Goal: Check status: Check status

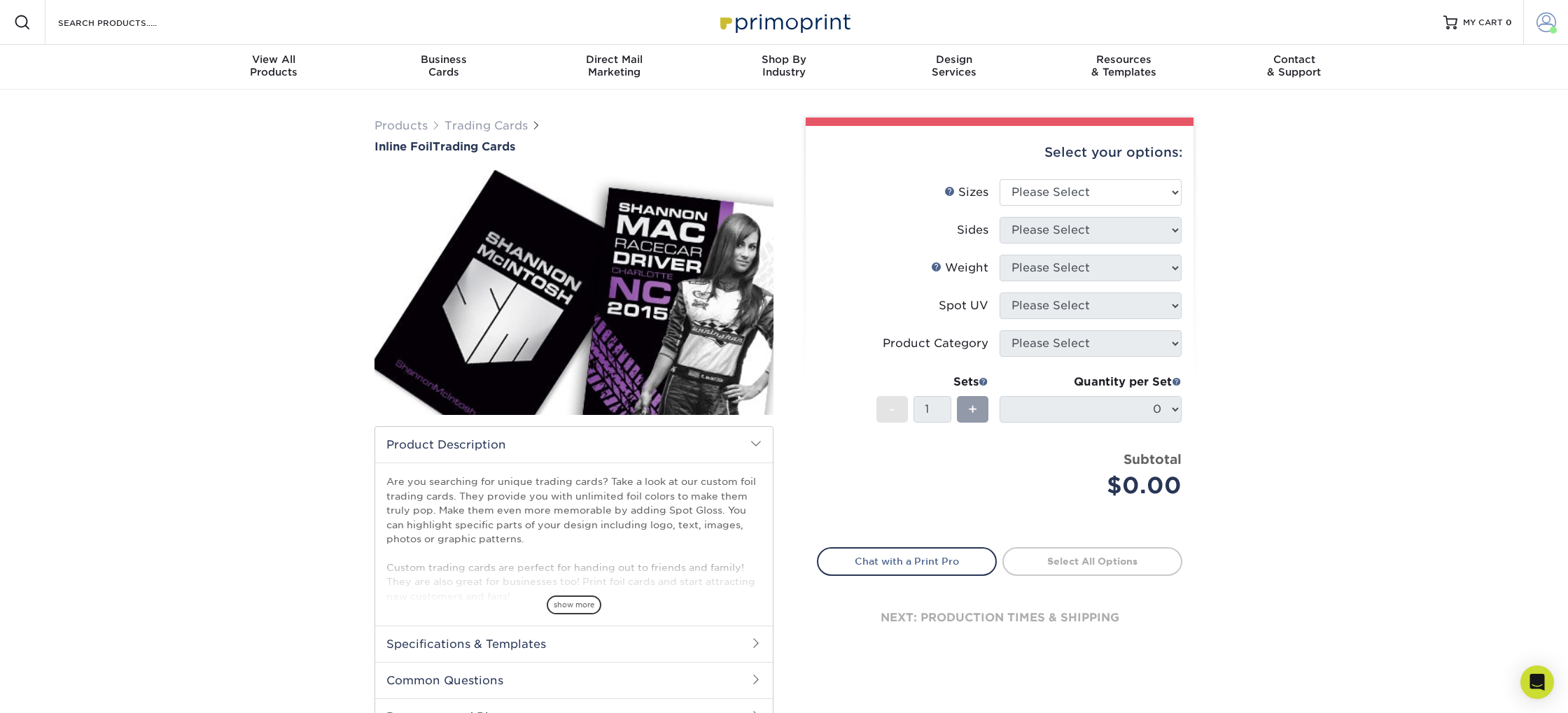
click at [1543, 23] on span at bounding box center [1546, 22] width 19 height 19
click at [1425, 116] on link "Active Orders" at bounding box center [1464, 118] width 176 height 19
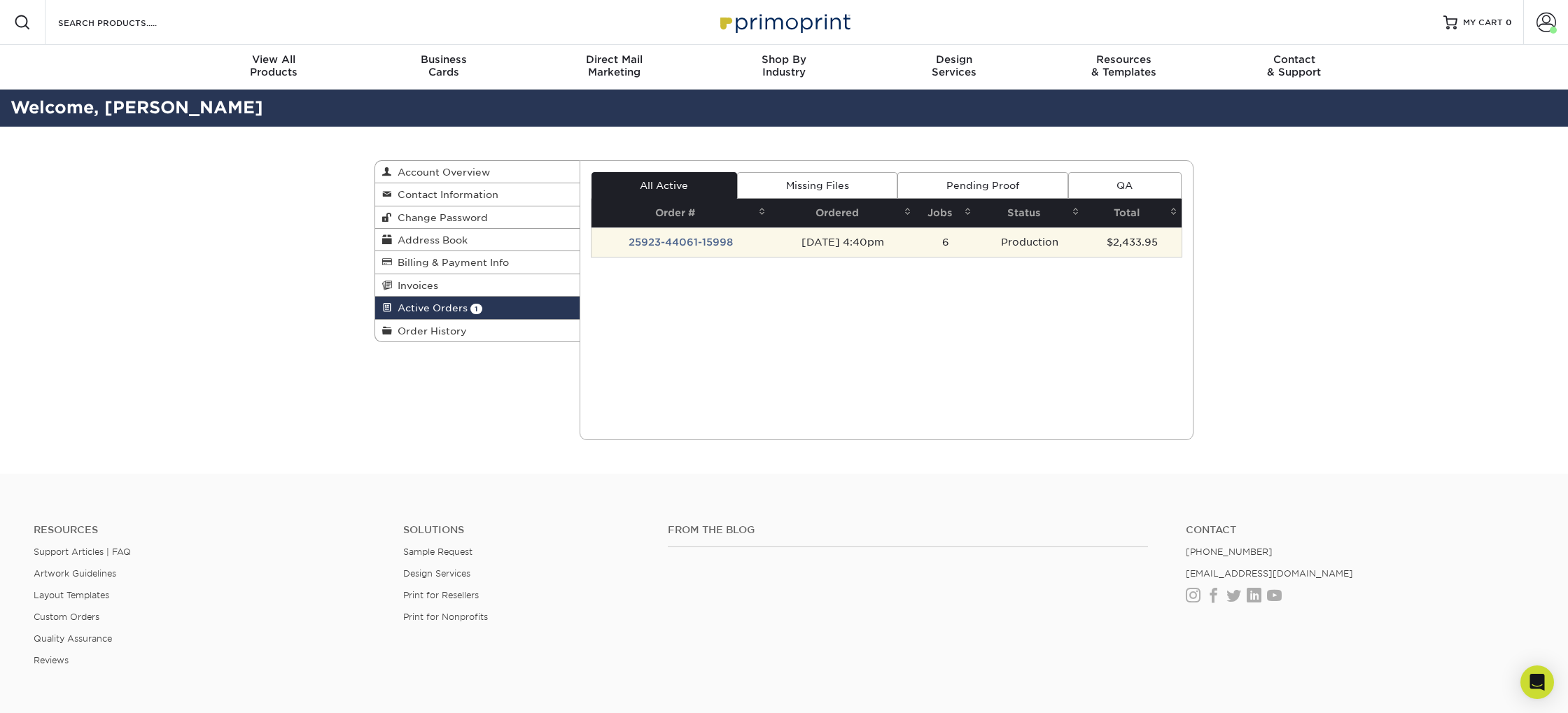
click at [689, 241] on td "25923-44061-15998" at bounding box center [680, 242] width 179 height 29
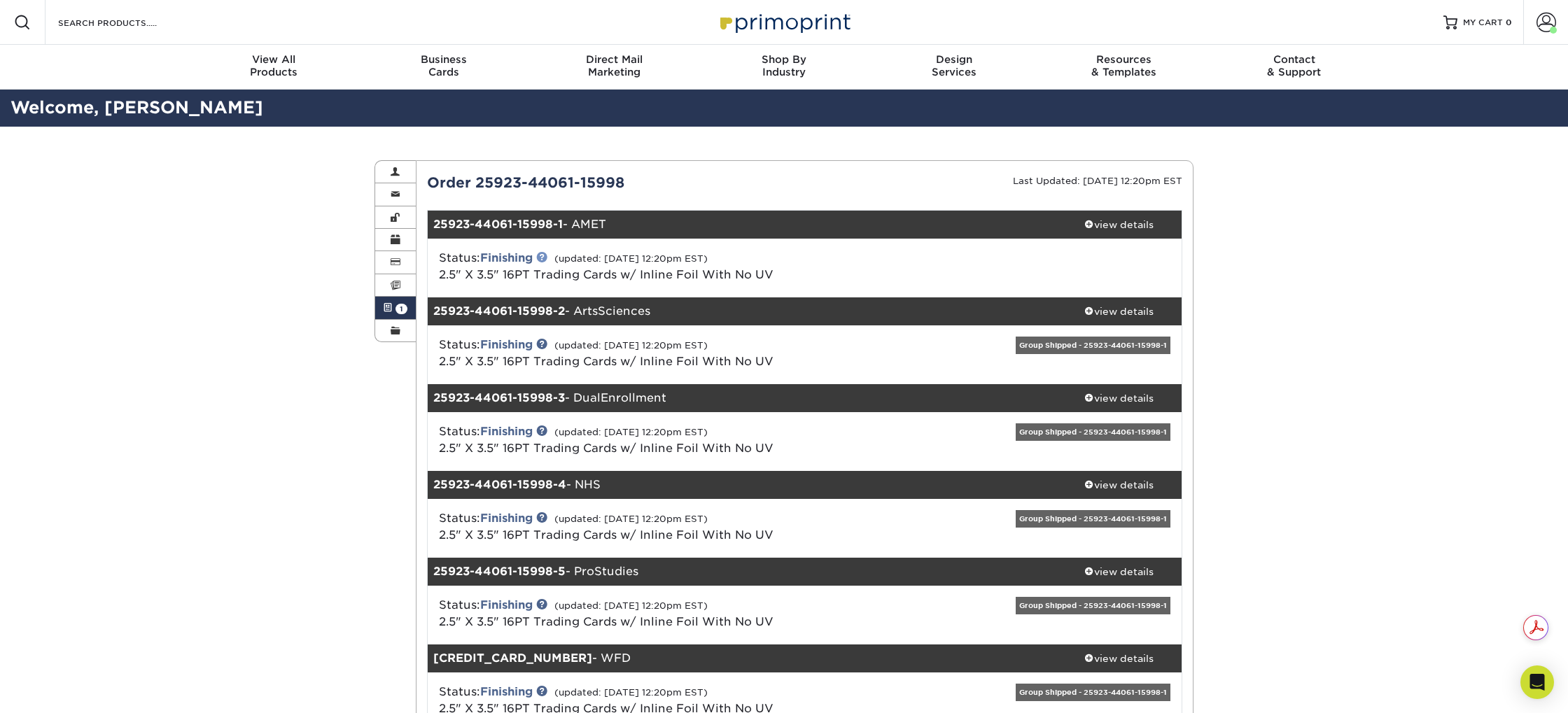
click at [548, 256] on link at bounding box center [542, 257] width 12 height 12
click at [684, 278] on link "2.5" X 3.5" 16PT Trading Cards w/ Inline Foil With No UV" at bounding box center [606, 274] width 334 height 14
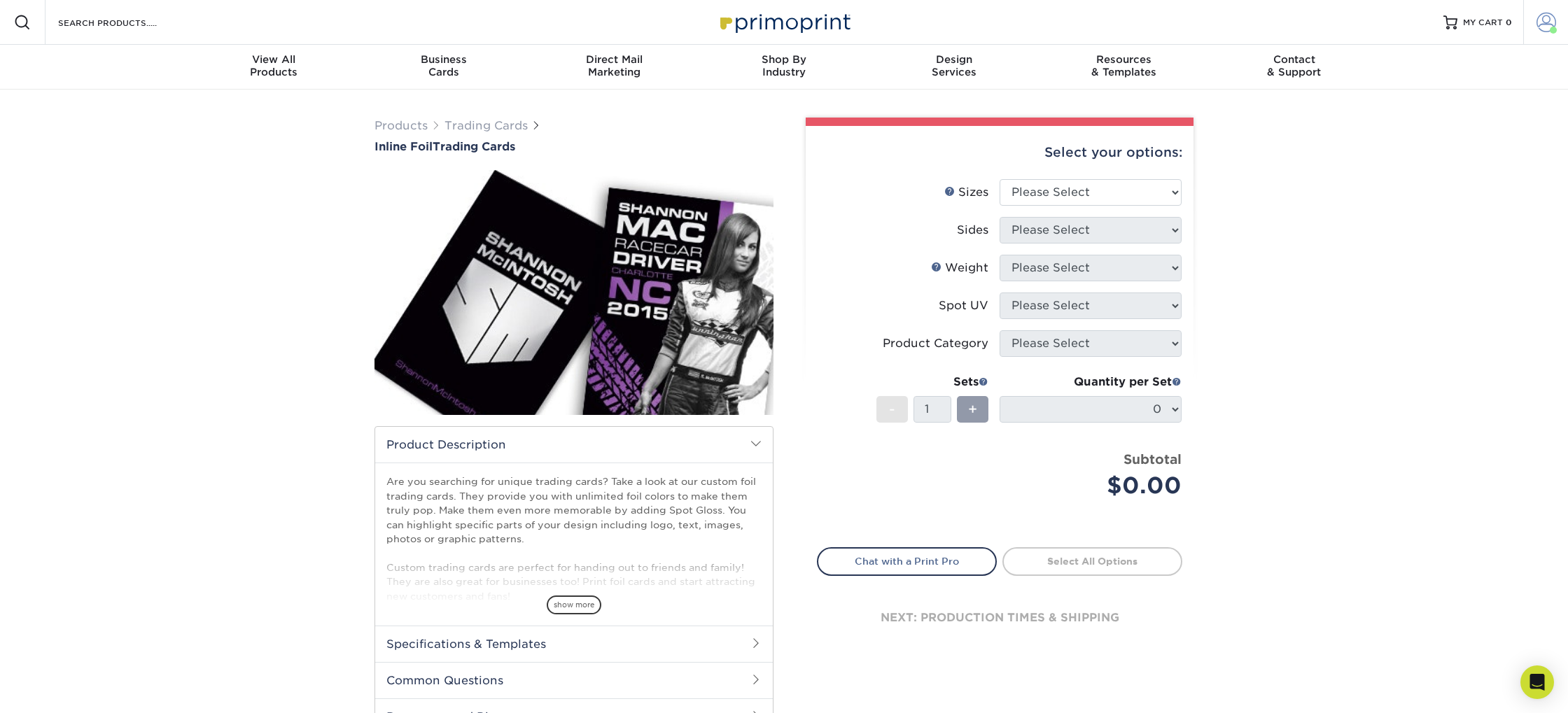
click at [1545, 17] on span at bounding box center [1546, 22] width 19 height 19
click at [1395, 119] on link "Active Orders" at bounding box center [1464, 118] width 176 height 19
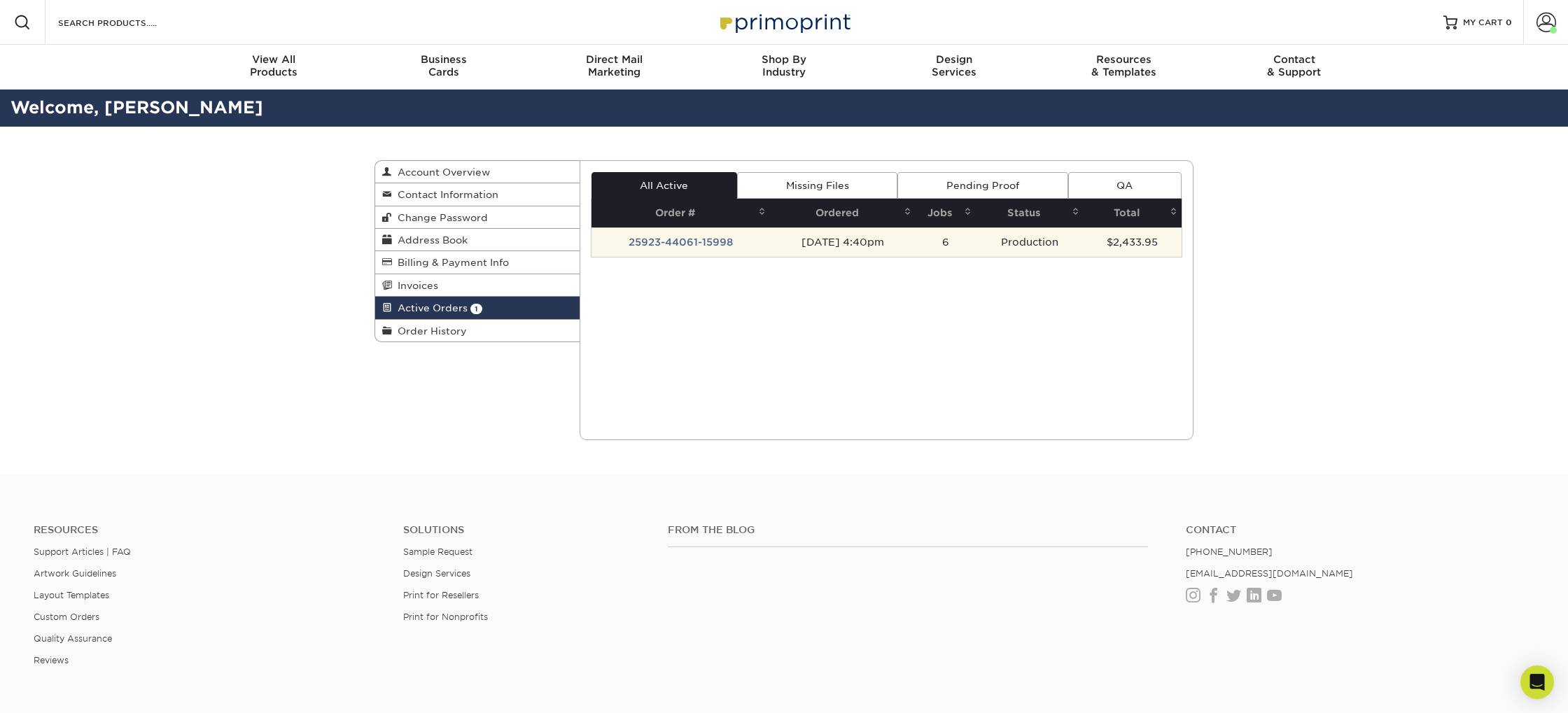
click at [714, 246] on td "25923-44061-15998" at bounding box center [680, 242] width 179 height 29
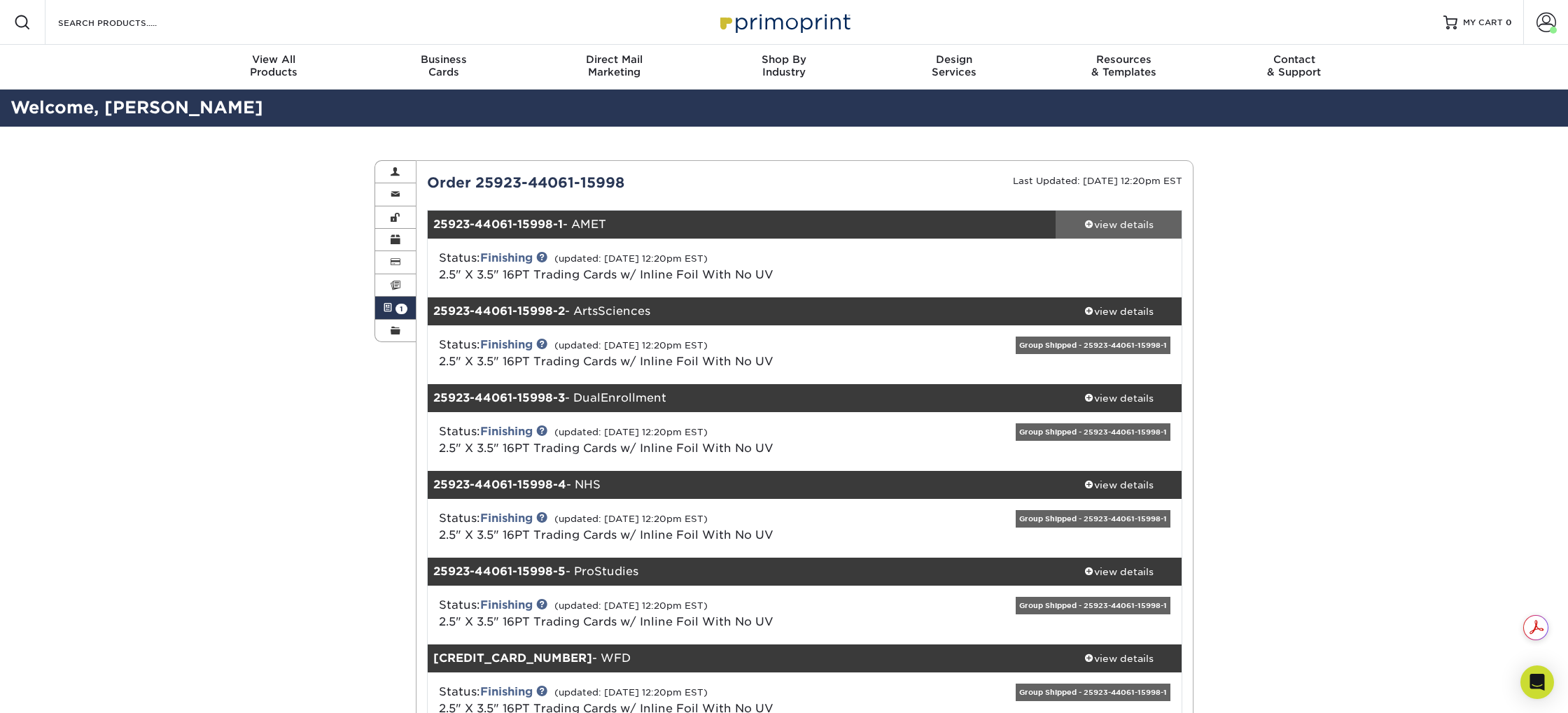
click at [1126, 229] on div "view details" at bounding box center [1119, 224] width 126 height 14
